Goal: Communication & Community: Ask a question

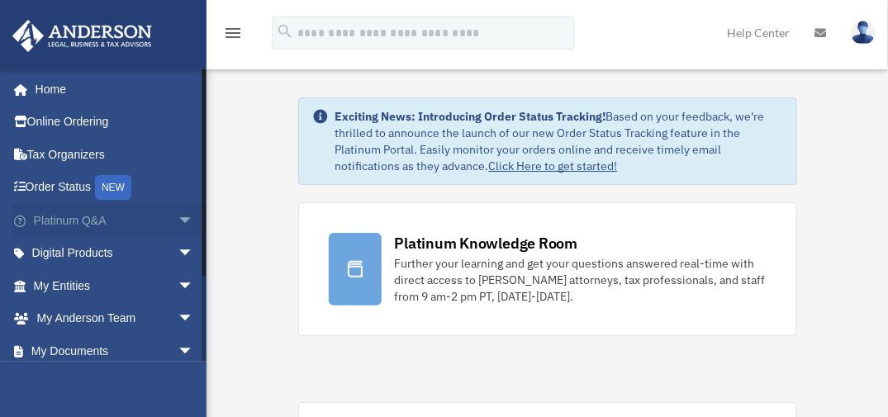
click at [146, 221] on link "Platinum Q&A arrow_drop_down" at bounding box center [115, 220] width 207 height 33
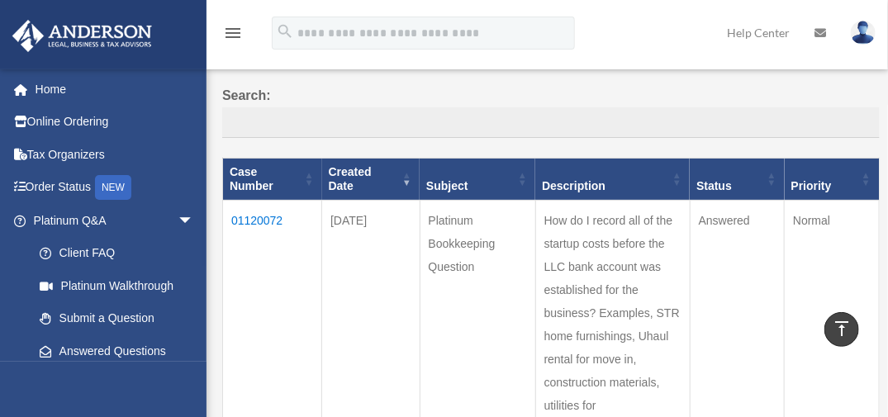
scroll to position [97, 0]
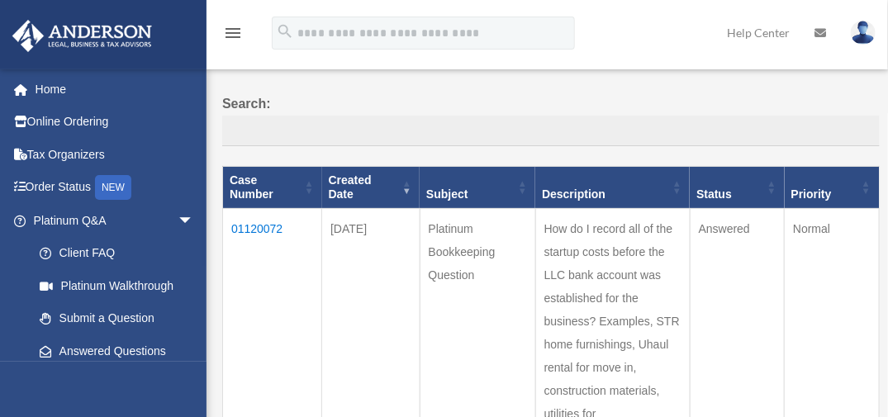
click at [273, 210] on td "01120072" at bounding box center [272, 321] width 99 height 226
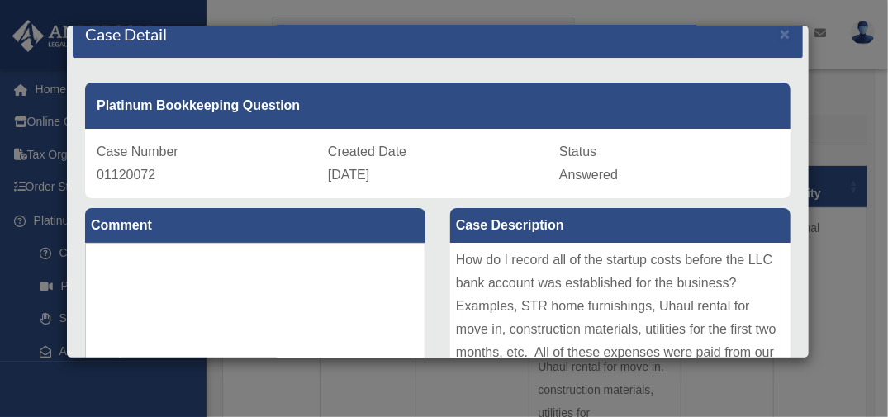
scroll to position [0, 0]
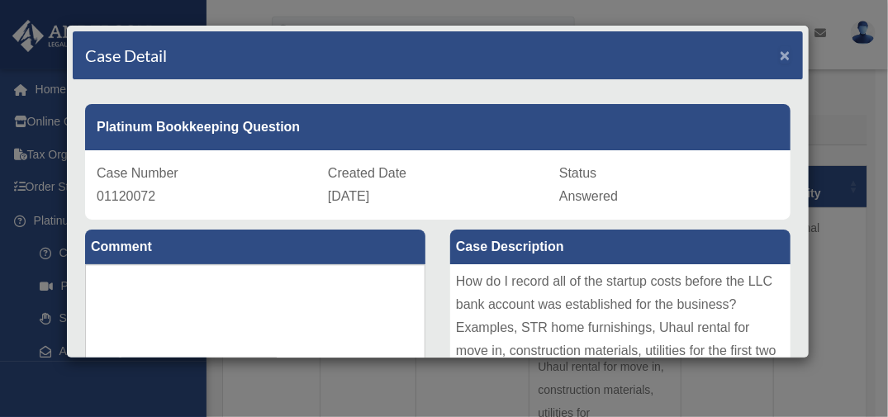
click at [780, 56] on span "×" at bounding box center [785, 54] width 11 height 19
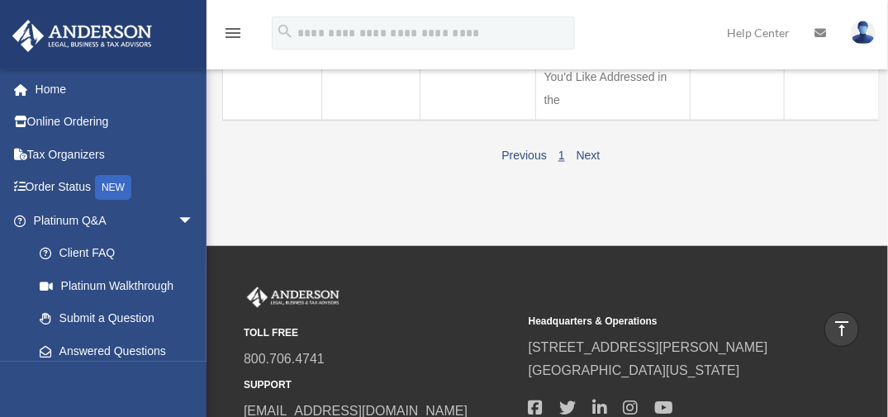
scroll to position [910, 0]
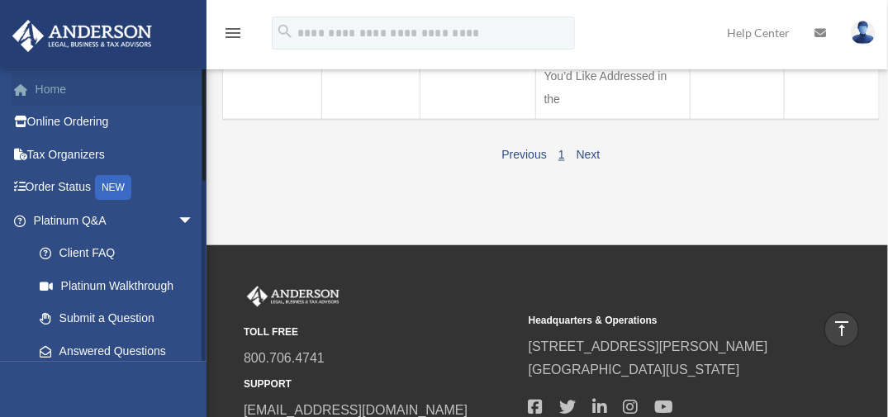
click at [71, 86] on link "Home" at bounding box center [115, 89] width 207 height 33
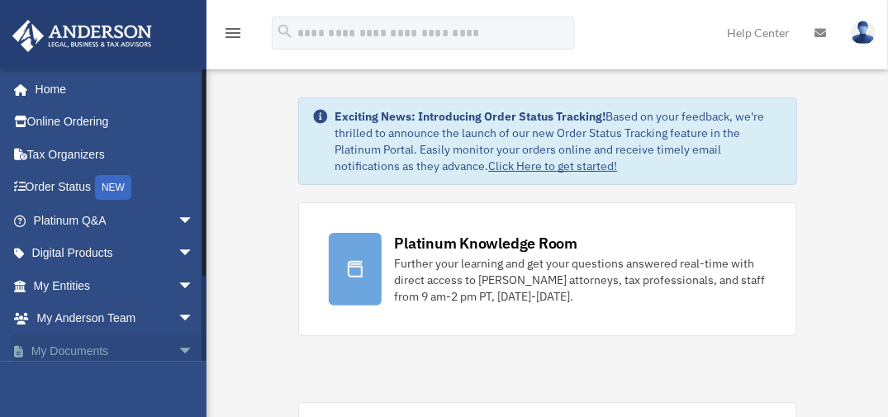
click at [137, 352] on link "My Documents arrow_drop_down" at bounding box center [115, 351] width 207 height 33
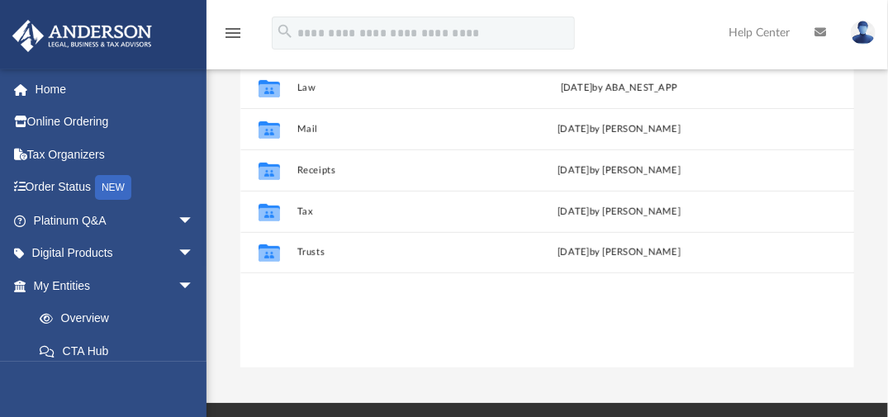
scroll to position [259, 0]
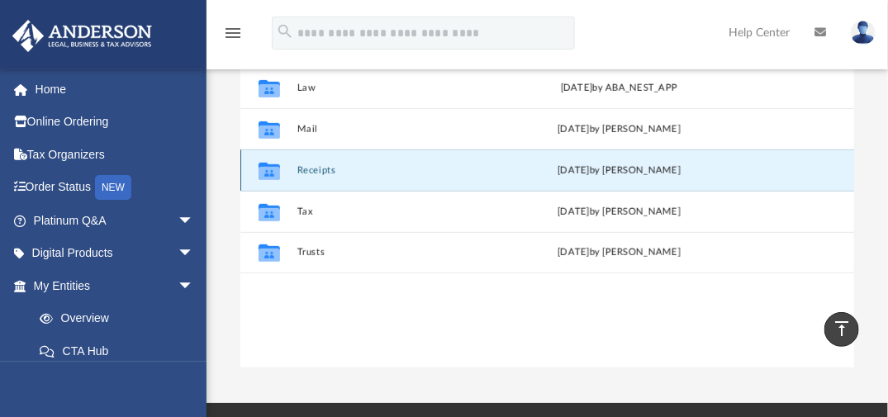
click at [324, 173] on button "Receipts" at bounding box center [402, 169] width 210 height 11
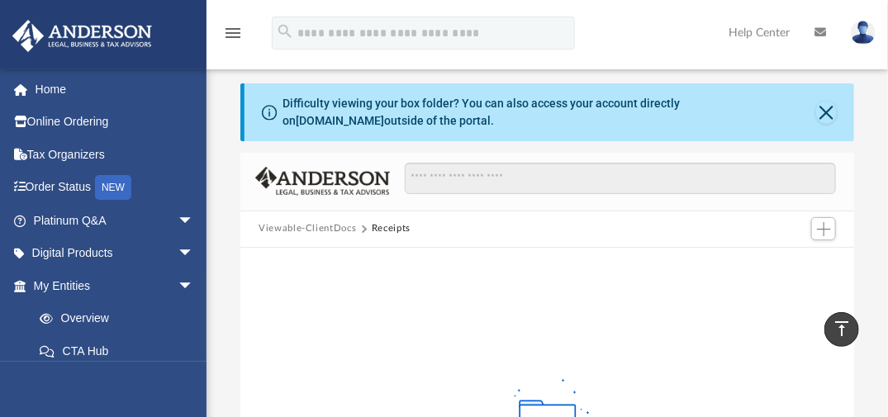
scroll to position [0, 0]
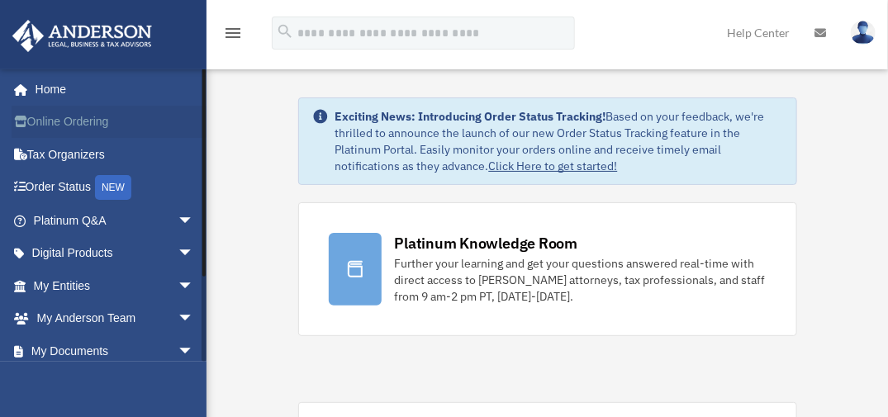
click at [103, 122] on link "Online Ordering" at bounding box center [115, 122] width 207 height 33
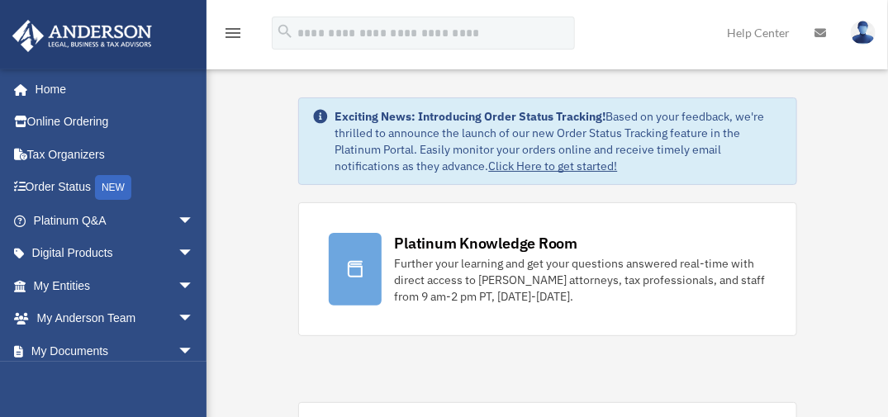
click at [865, 35] on img at bounding box center [863, 33] width 25 height 24
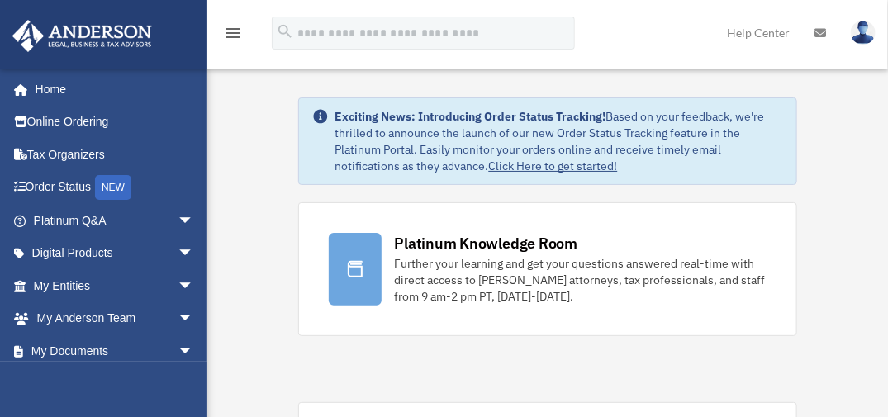
click at [234, 36] on icon "menu" at bounding box center [233, 33] width 20 height 20
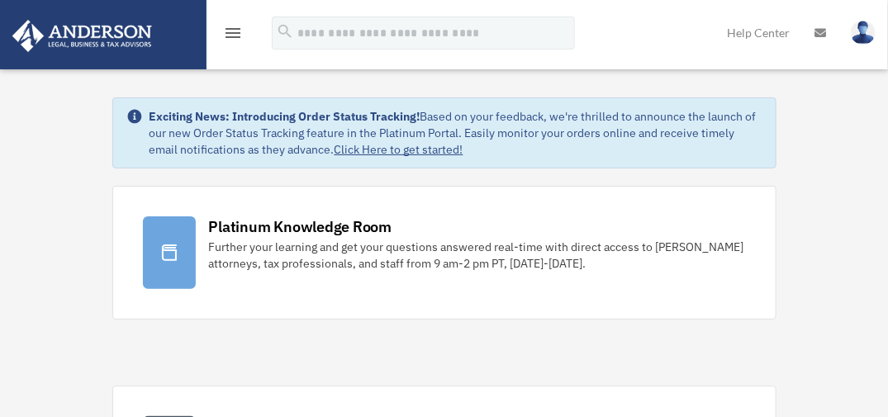
click at [234, 36] on icon "menu" at bounding box center [233, 33] width 20 height 20
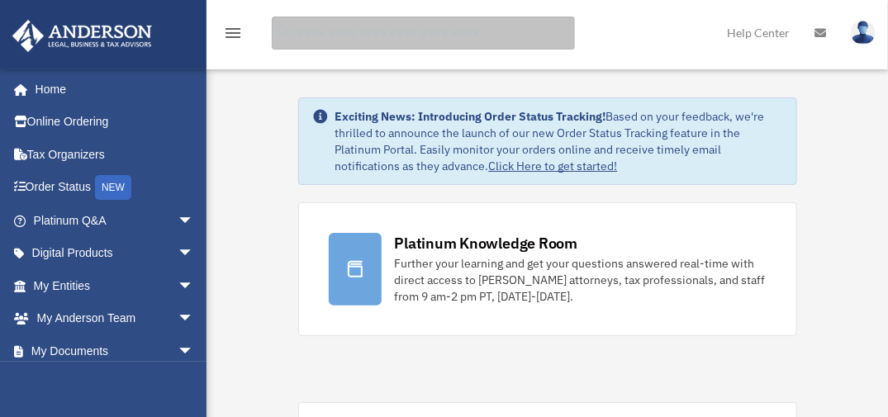
click at [304, 39] on input "search" at bounding box center [423, 33] width 303 height 33
type input "********"
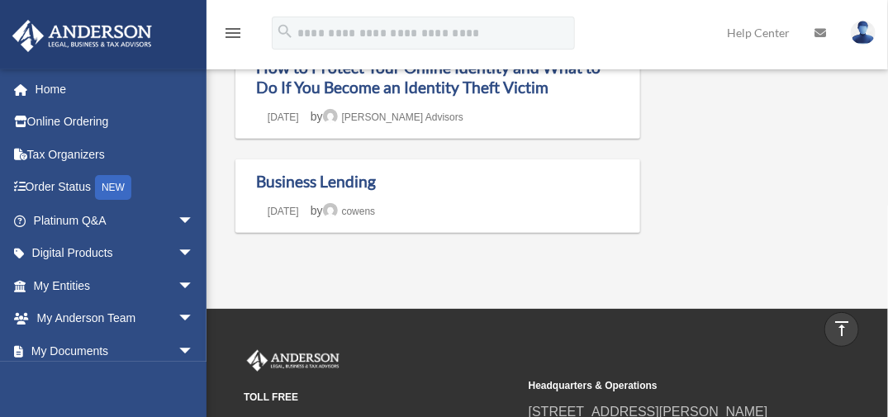
scroll to position [425, 0]
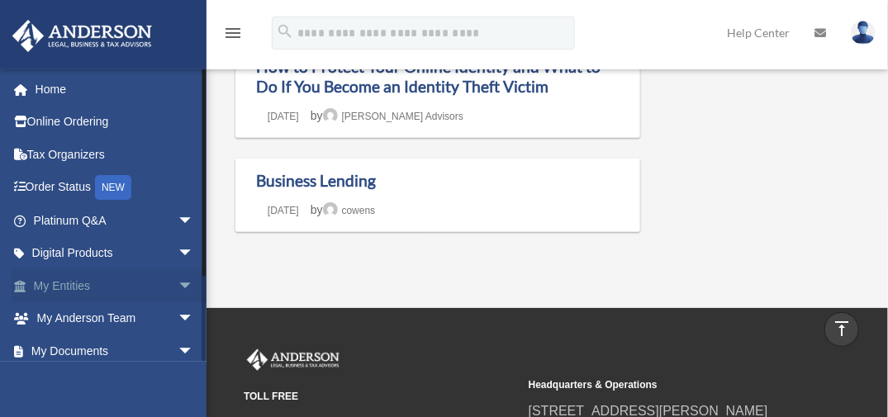
click at [178, 278] on span "arrow_drop_down" at bounding box center [194, 286] width 33 height 34
click at [129, 323] on link "Overview" at bounding box center [121, 318] width 196 height 33
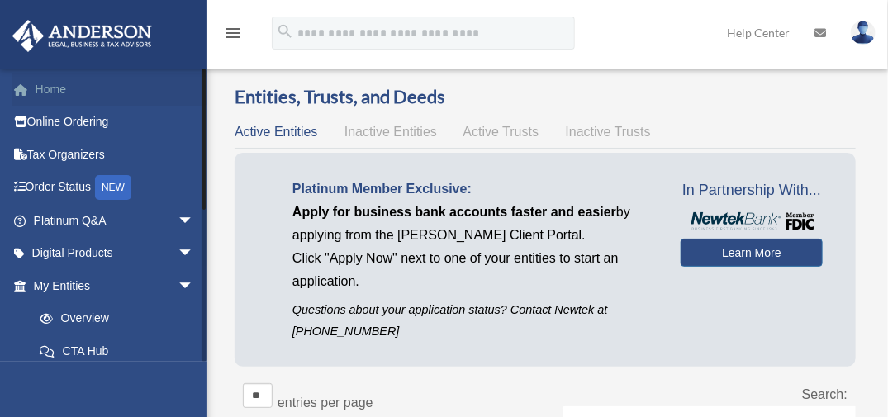
click at [61, 88] on link "Home" at bounding box center [115, 89] width 207 height 33
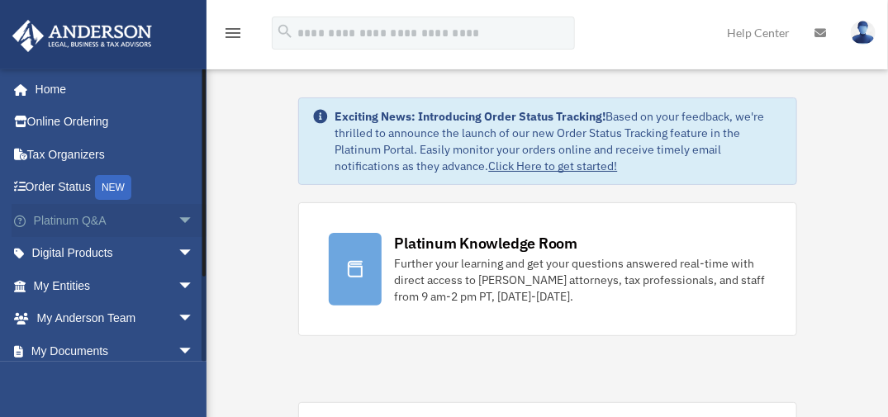
click at [126, 223] on link "Platinum Q&A arrow_drop_down" at bounding box center [115, 220] width 207 height 33
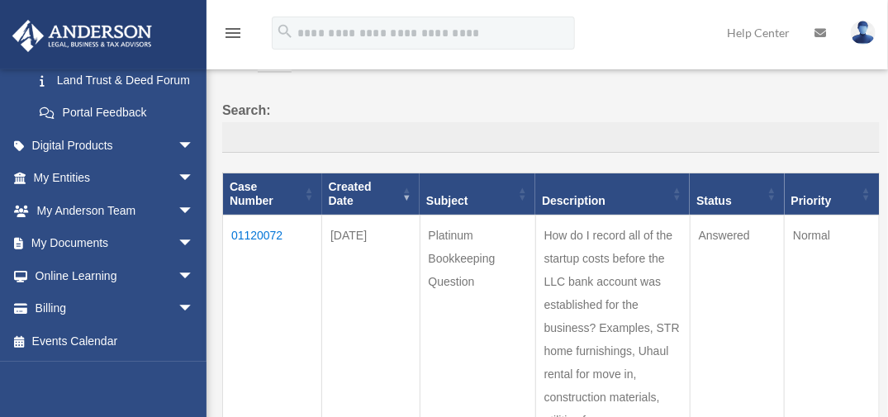
scroll to position [104, 0]
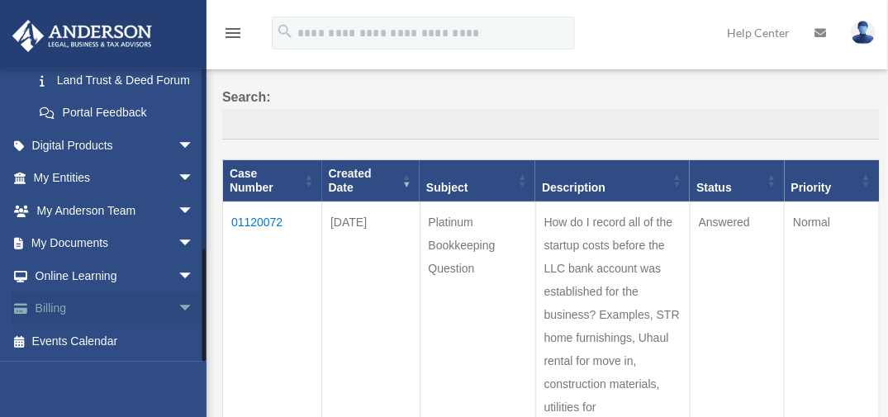
click at [92, 317] on link "Billing arrow_drop_down" at bounding box center [115, 308] width 207 height 33
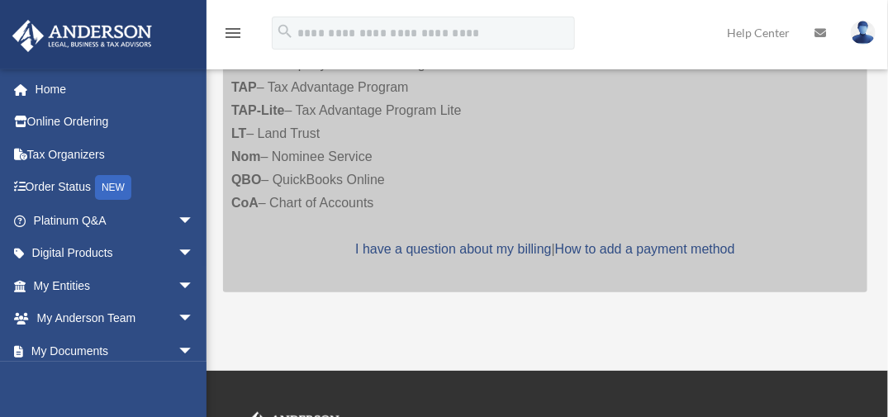
scroll to position [404, 0]
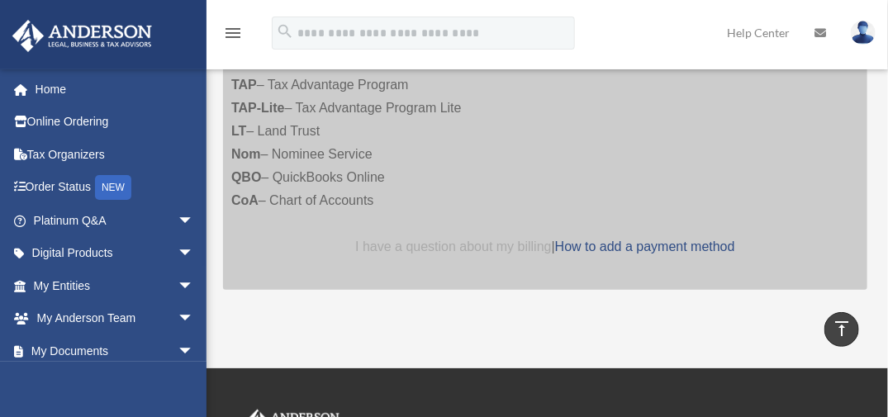
click at [444, 244] on link "I have a question about my billing" at bounding box center [453, 247] width 196 height 14
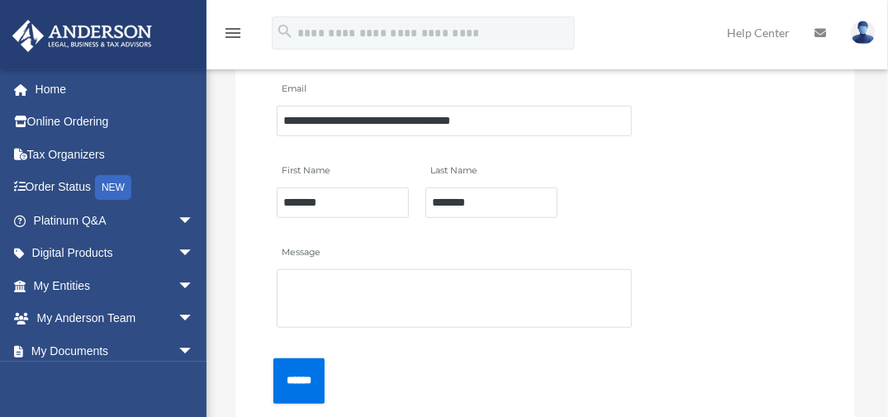
scroll to position [226, 0]
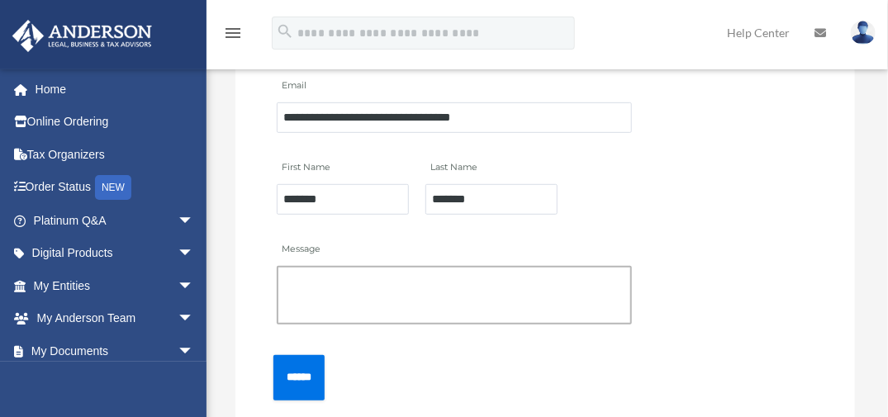
click at [330, 273] on textarea "Message" at bounding box center [454, 295] width 355 height 59
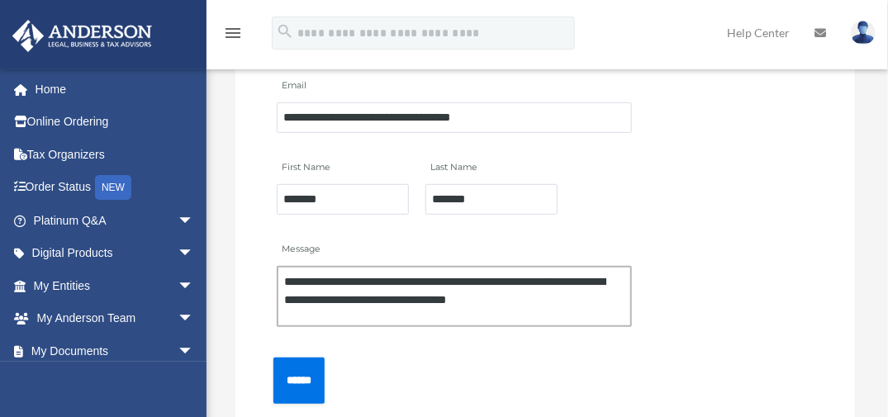
click at [348, 296] on textarea "**********" at bounding box center [454, 296] width 355 height 61
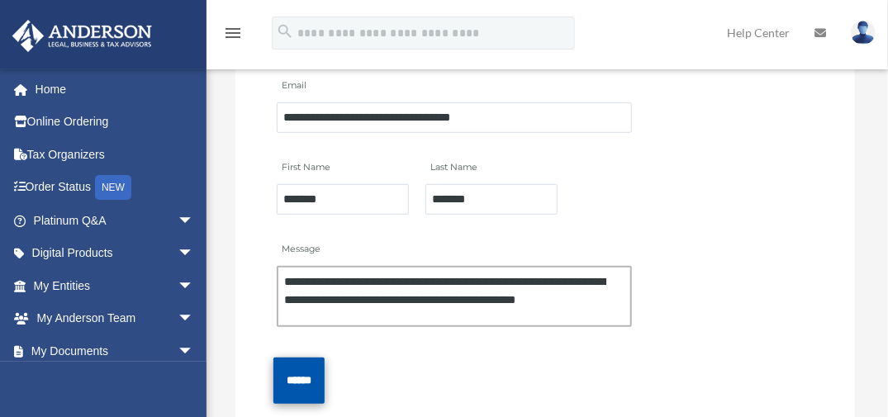
type textarea "**********"
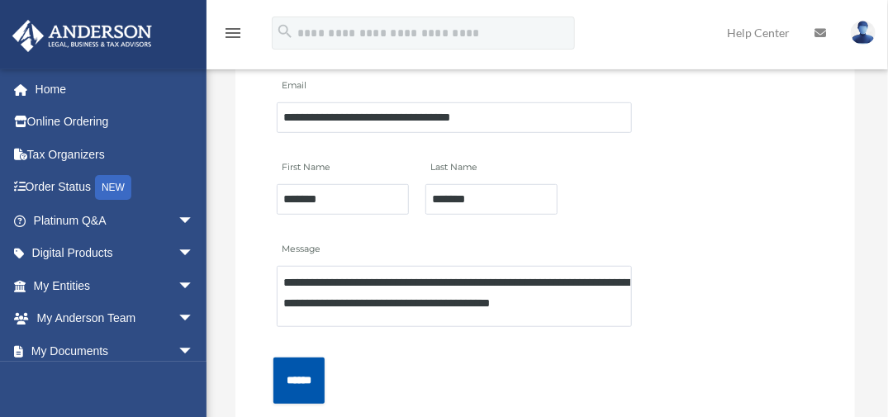
click at [306, 366] on input "******" at bounding box center [298, 380] width 51 height 45
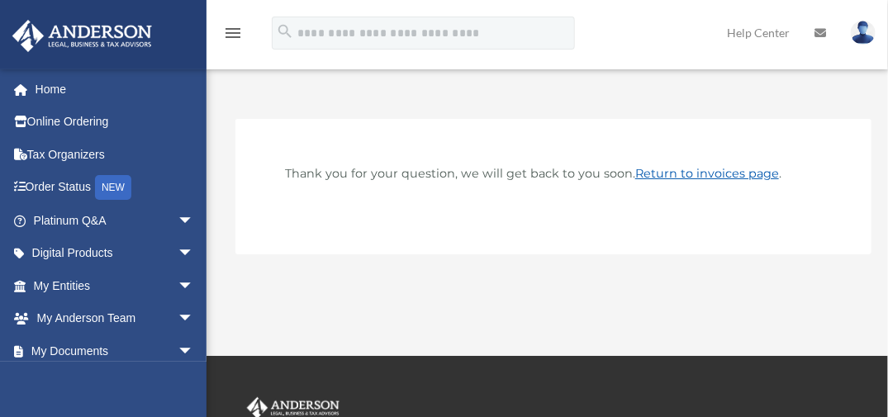
click at [762, 170] on link "Return to invoices page" at bounding box center [707, 173] width 144 height 15
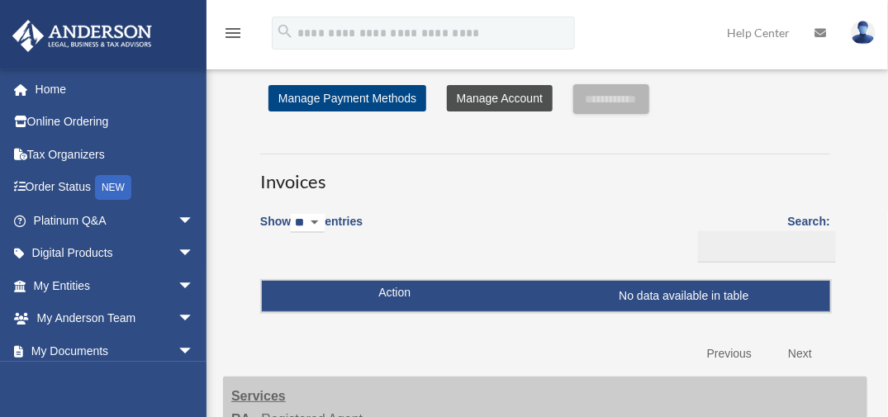
click at [525, 99] on link "Manage Account" at bounding box center [500, 98] width 106 height 26
